Goal: Information Seeking & Learning: Learn about a topic

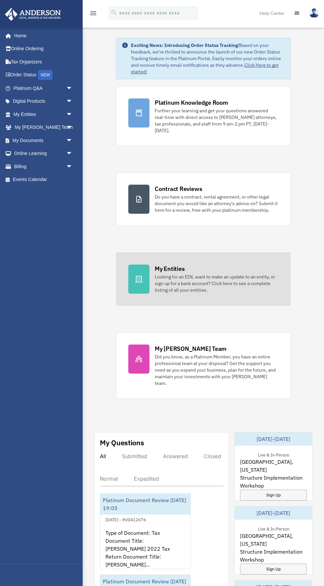
click at [179, 273] on div "Looking for an EIN, want to make an update to an entity, or sign up for a bank …" at bounding box center [215, 283] width 123 height 20
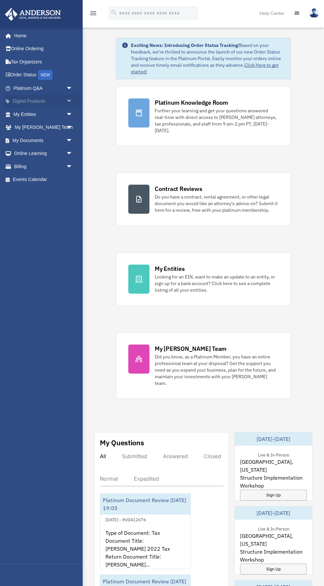
click at [66, 102] on span "arrow_drop_down" at bounding box center [72, 102] width 13 height 14
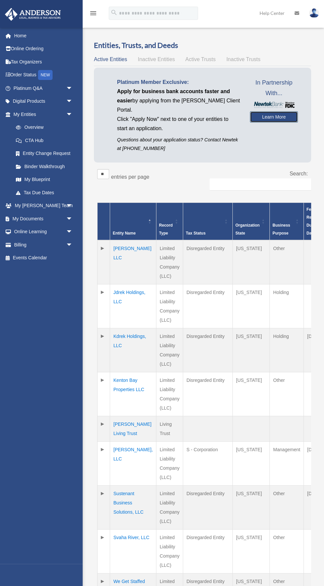
click at [284, 118] on link "Learn More" at bounding box center [274, 116] width 48 height 11
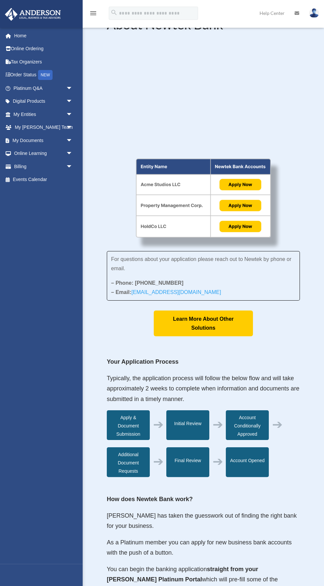
click at [240, 183] on img at bounding box center [203, 197] width 135 height 79
click at [247, 201] on img at bounding box center [203, 197] width 135 height 79
click at [238, 218] on img at bounding box center [203, 197] width 135 height 79
